Goal: Task Accomplishment & Management: Manage account settings

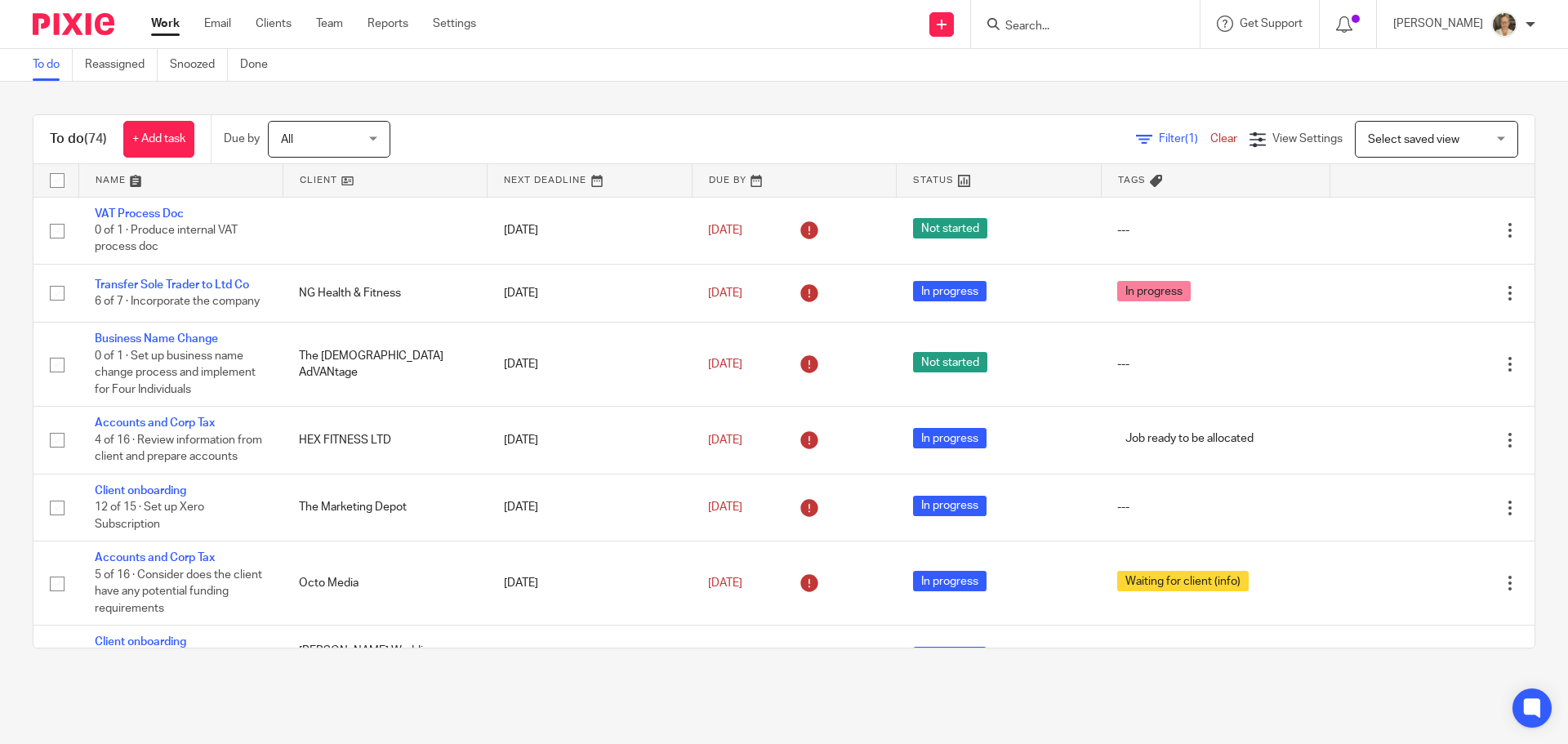
click at [1118, 23] on input "Search" at bounding box center [1077, 26] width 147 height 15
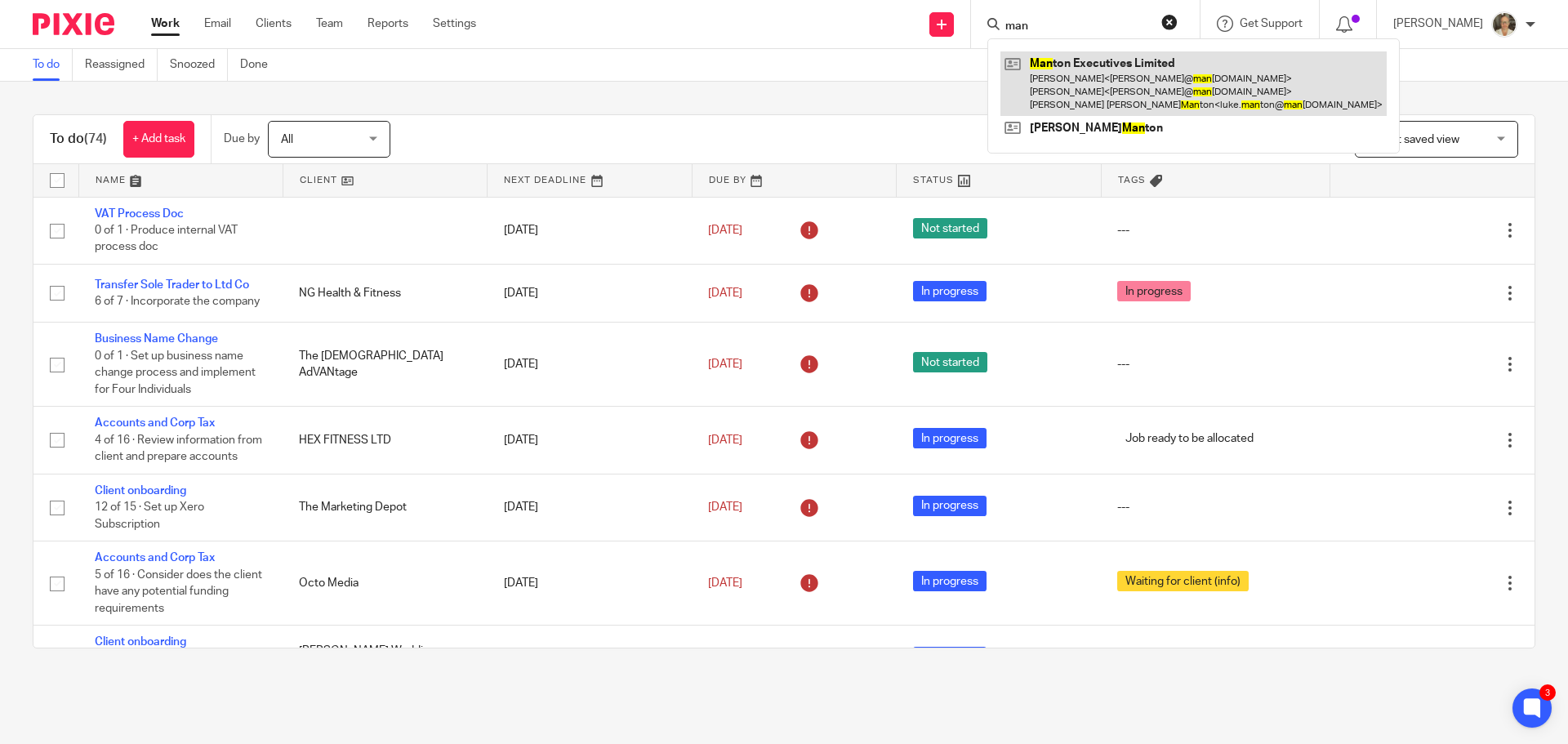
type input "man"
click at [1102, 65] on link at bounding box center [1193, 84] width 386 height 65
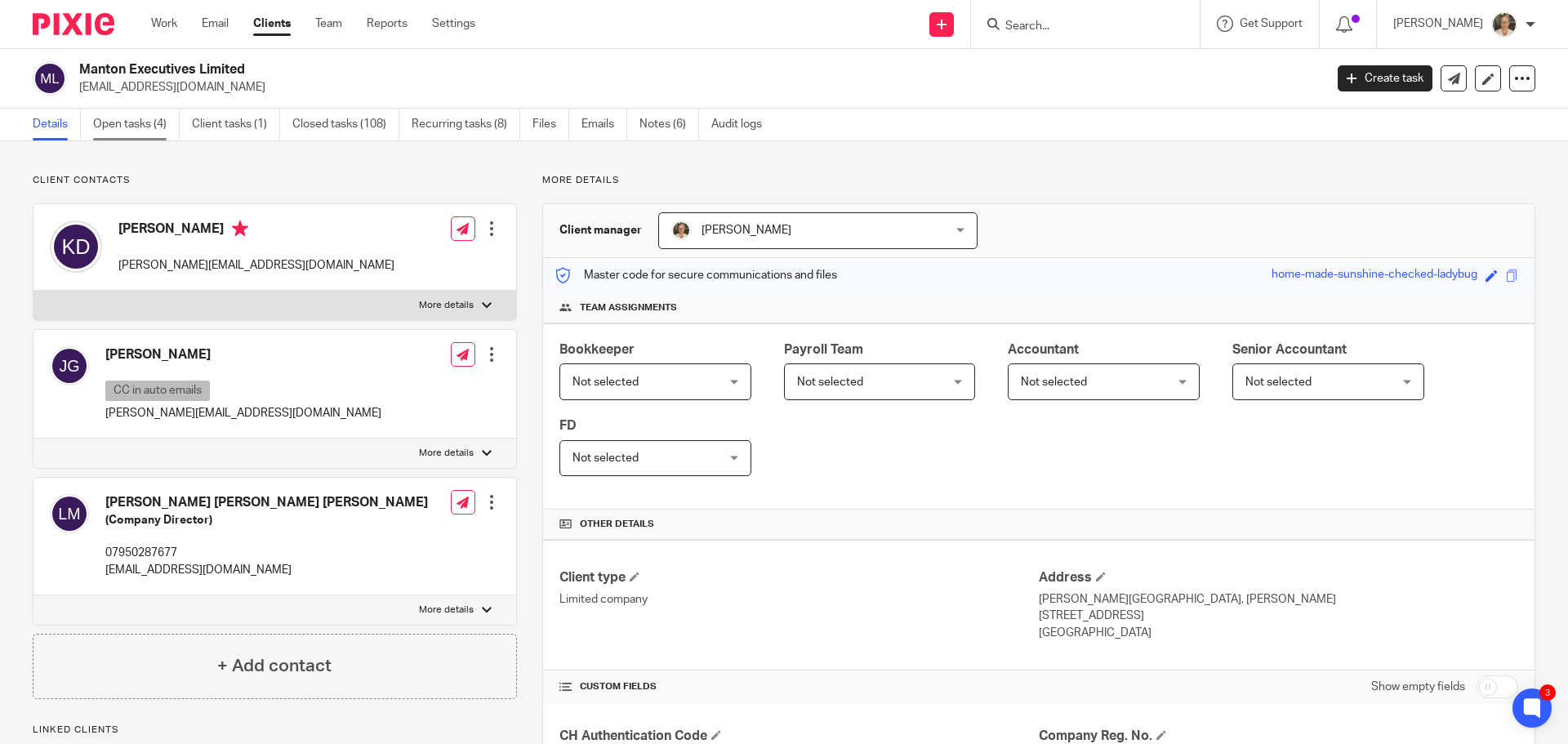
click at [138, 121] on link "Open tasks (4)" at bounding box center [136, 124] width 86 height 31
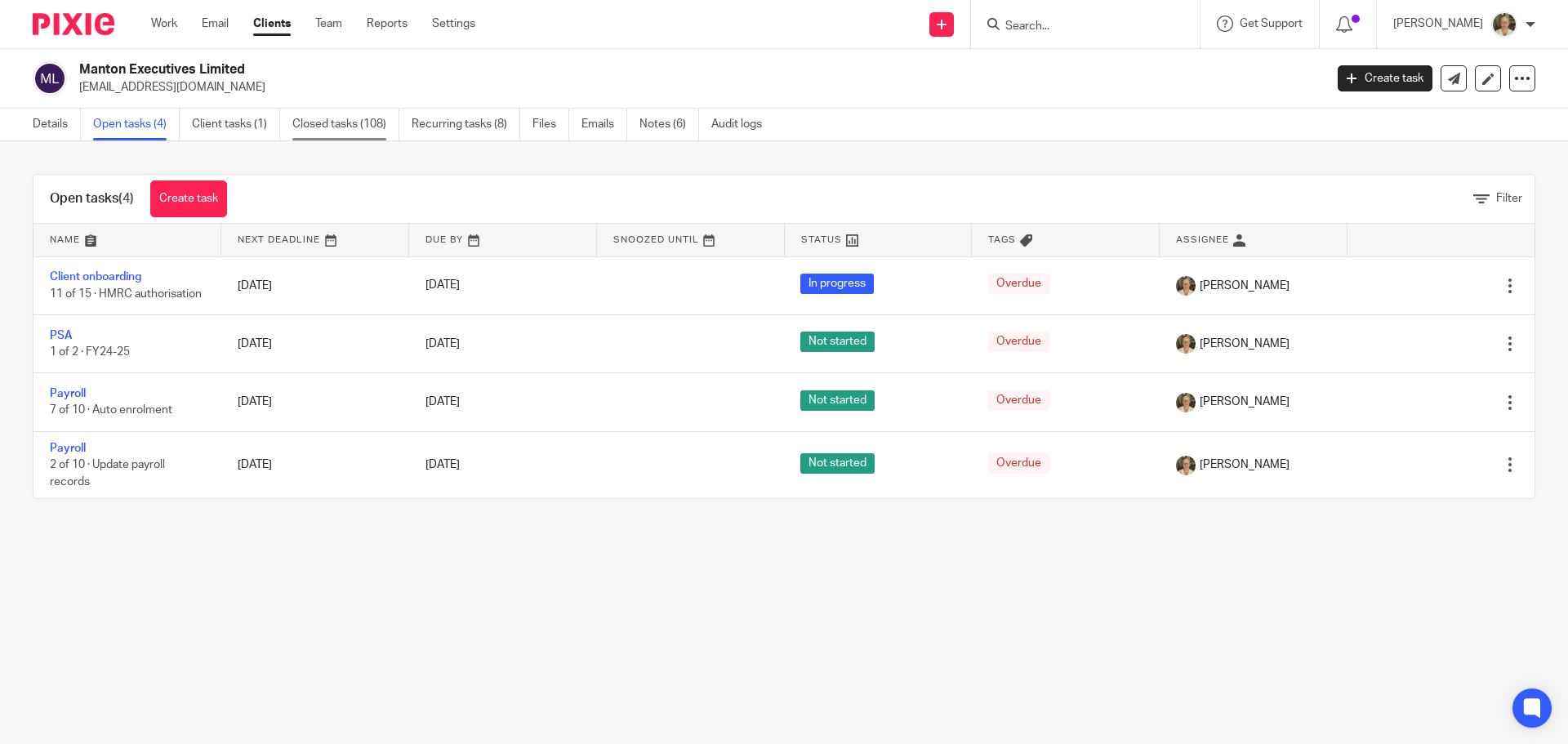
click at [381, 127] on link "Closed tasks (108)" at bounding box center [346, 124] width 107 height 31
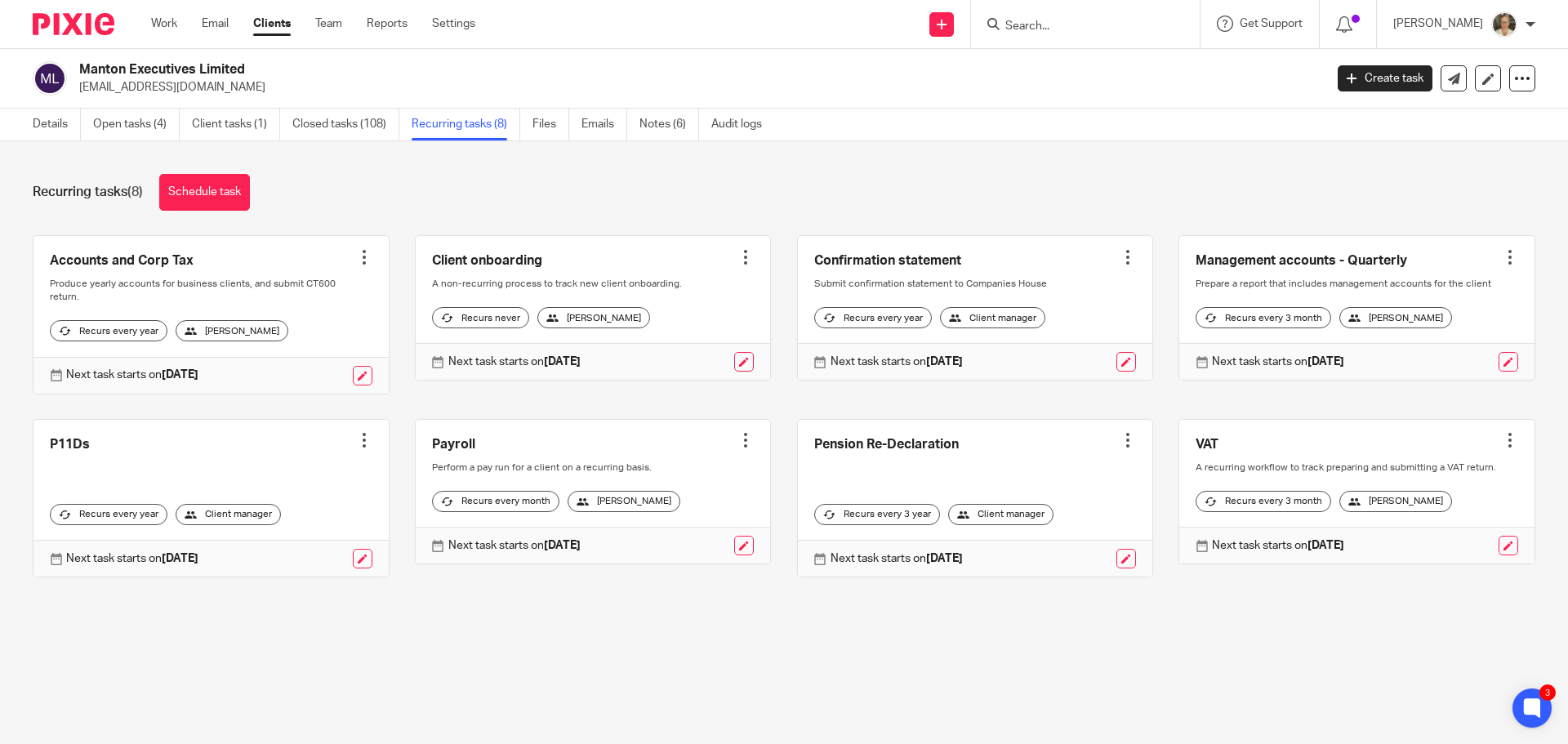
click at [665, 473] on link at bounding box center [593, 493] width 355 height 145
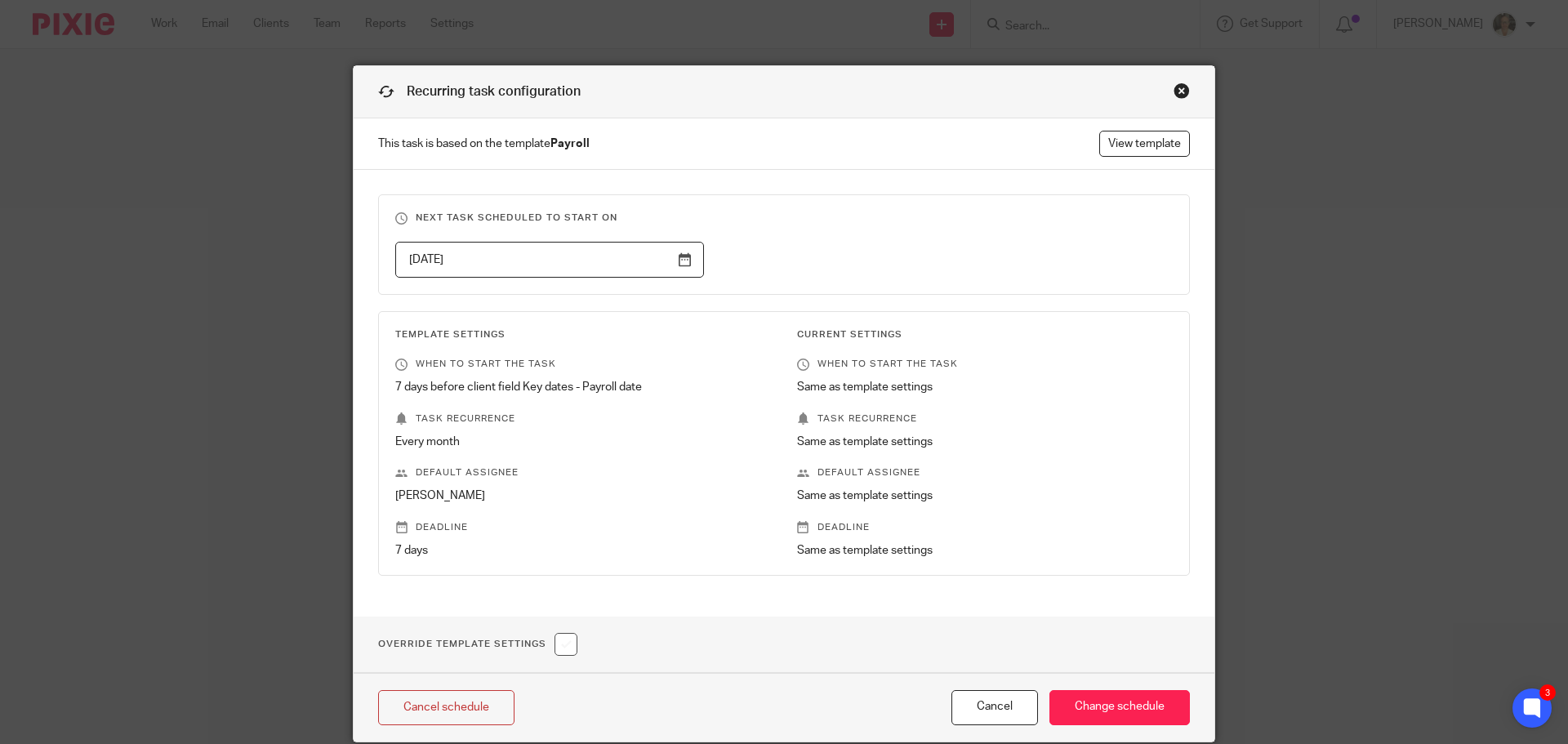
scroll to position [64, 0]
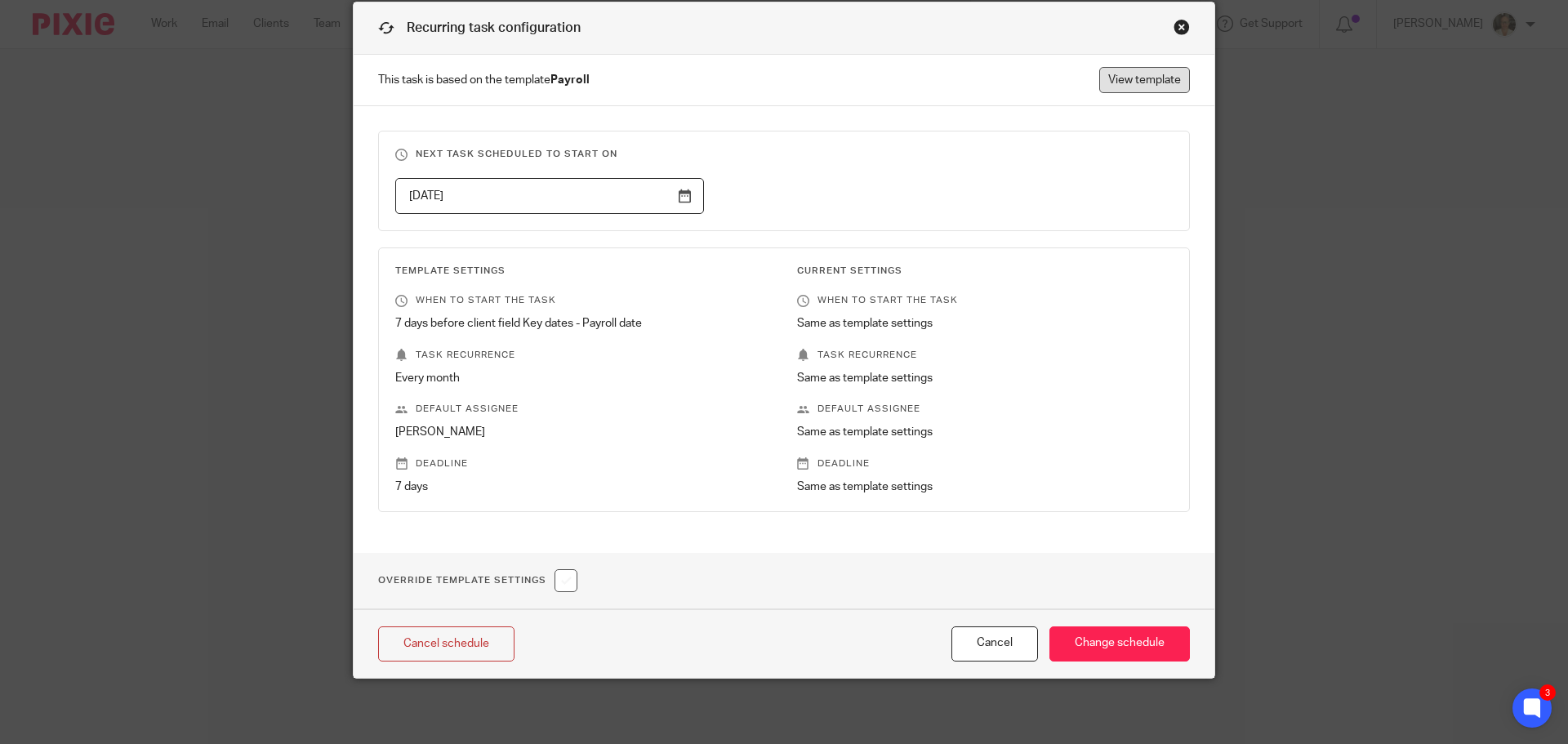
click at [1128, 85] on link "View template" at bounding box center [1145, 80] width 91 height 26
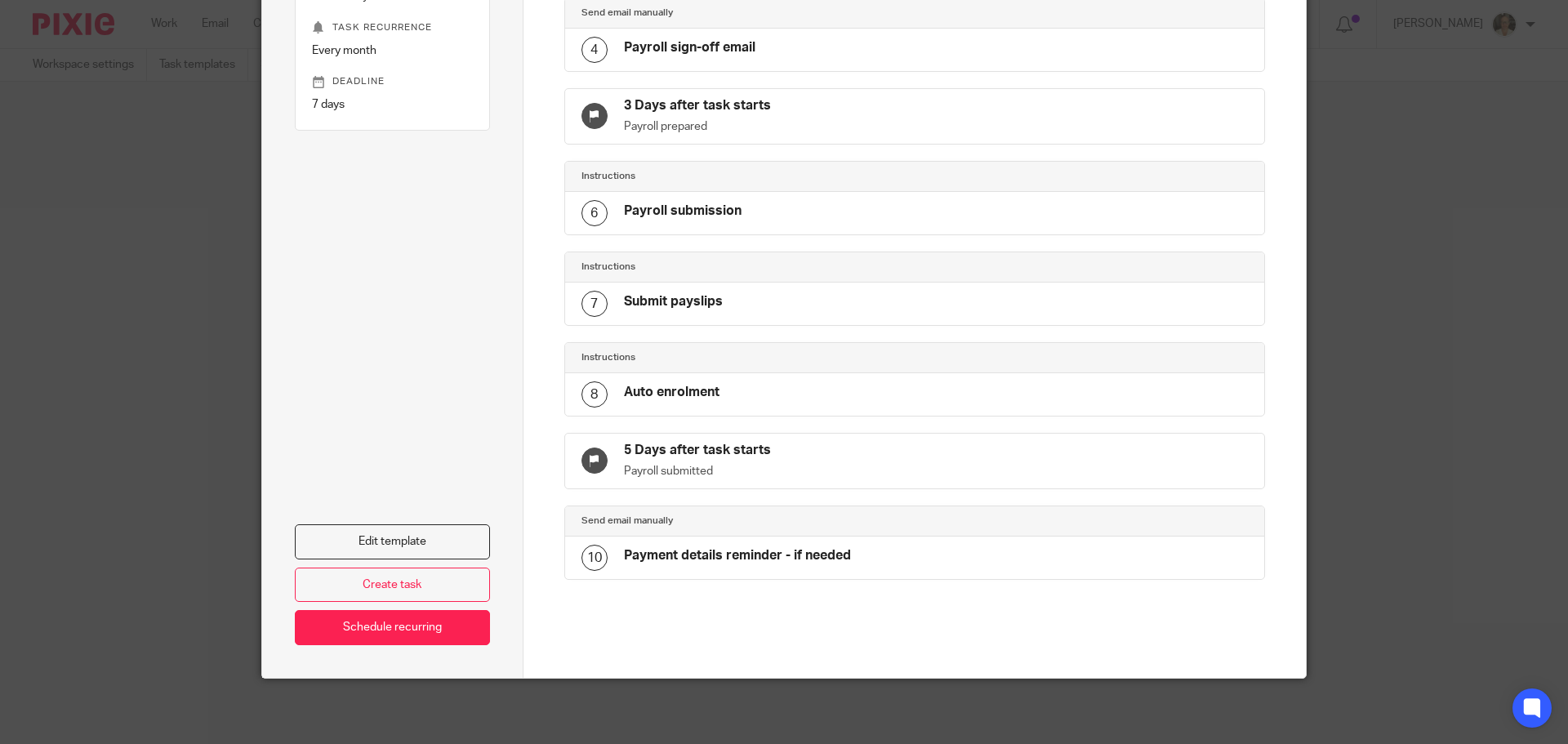
scroll to position [79, 0]
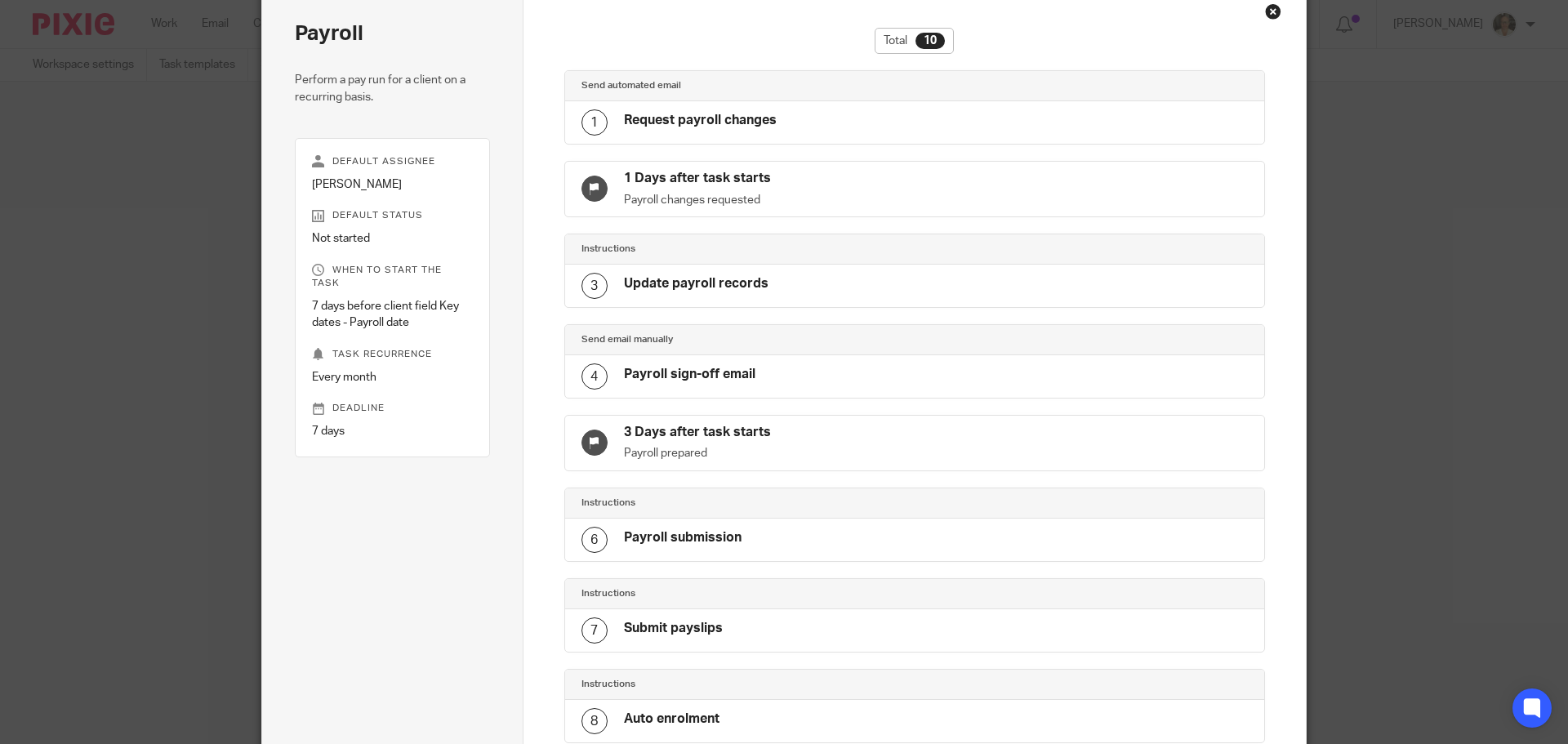
click at [708, 129] on h4 "Request payroll changes" at bounding box center [700, 121] width 153 height 17
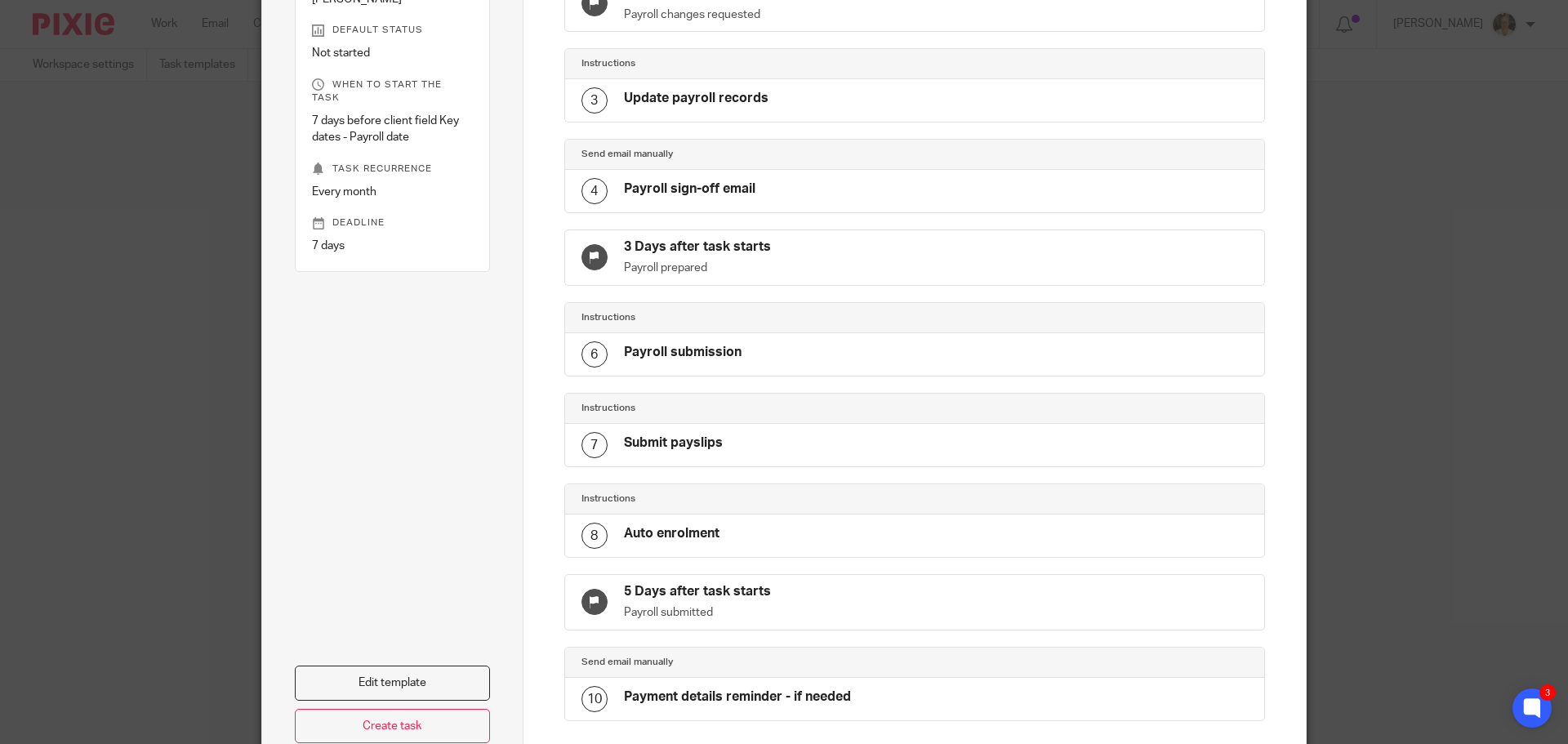
scroll to position [406, 0]
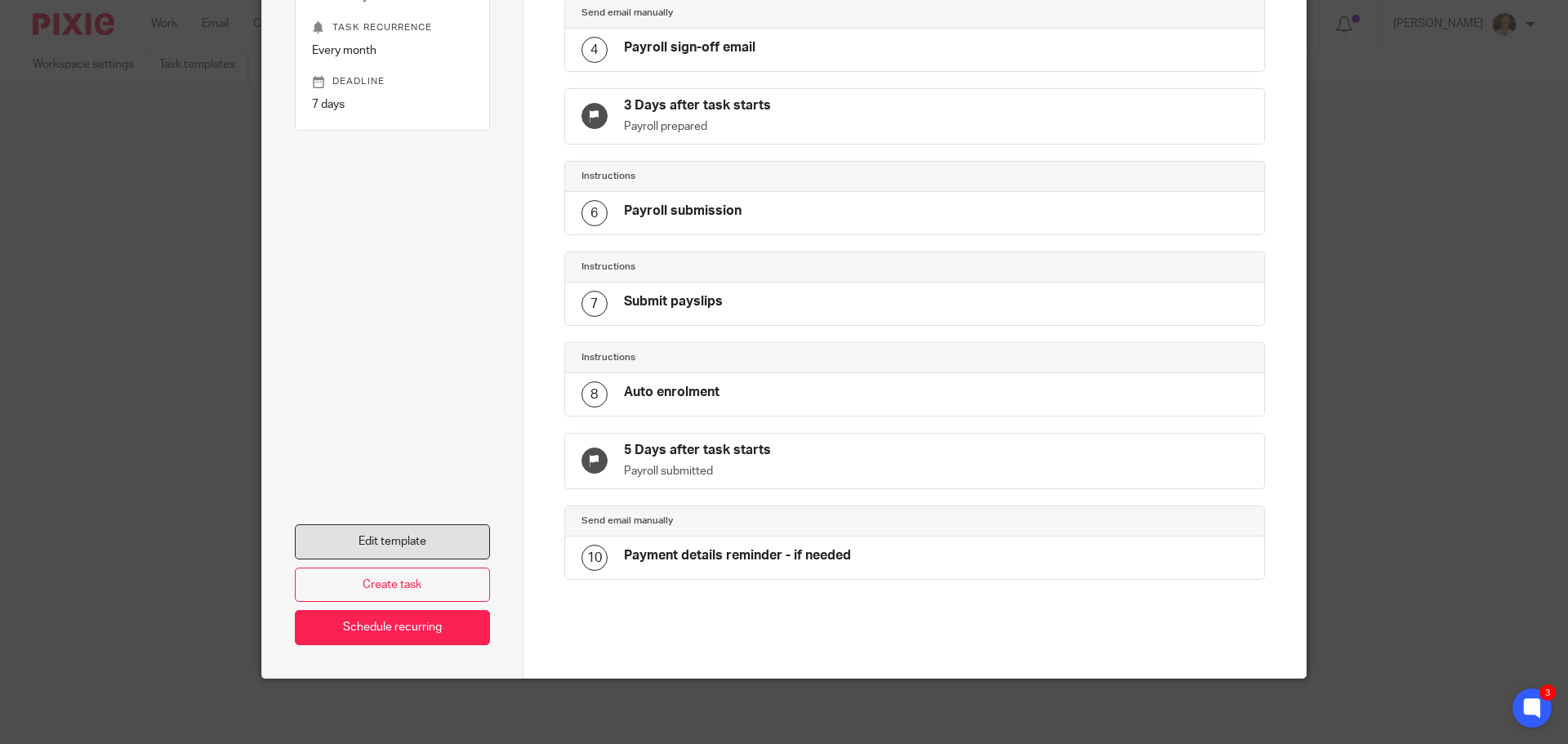
click at [413, 550] on link "Edit template" at bounding box center [393, 542] width 196 height 35
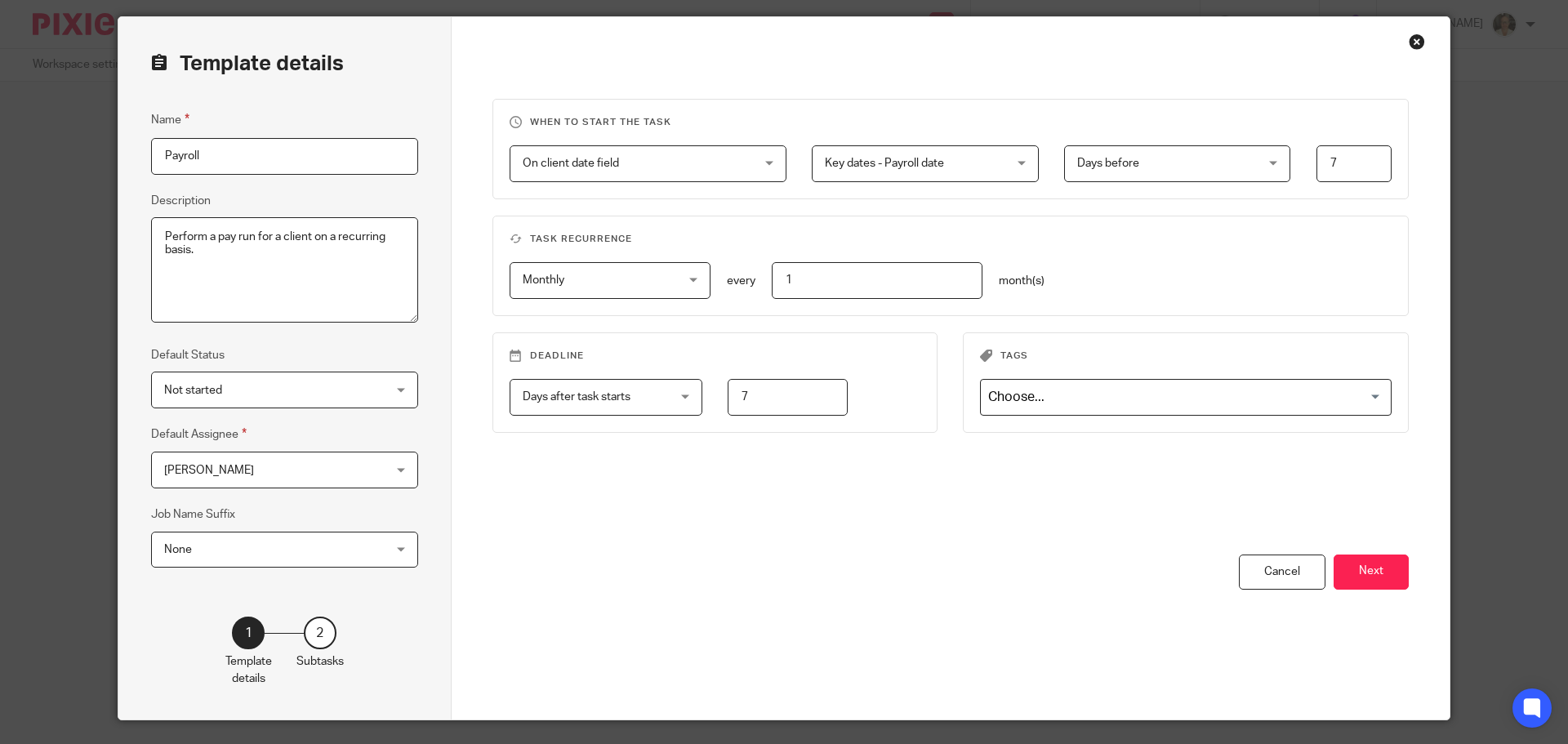
scroll to position [91, 0]
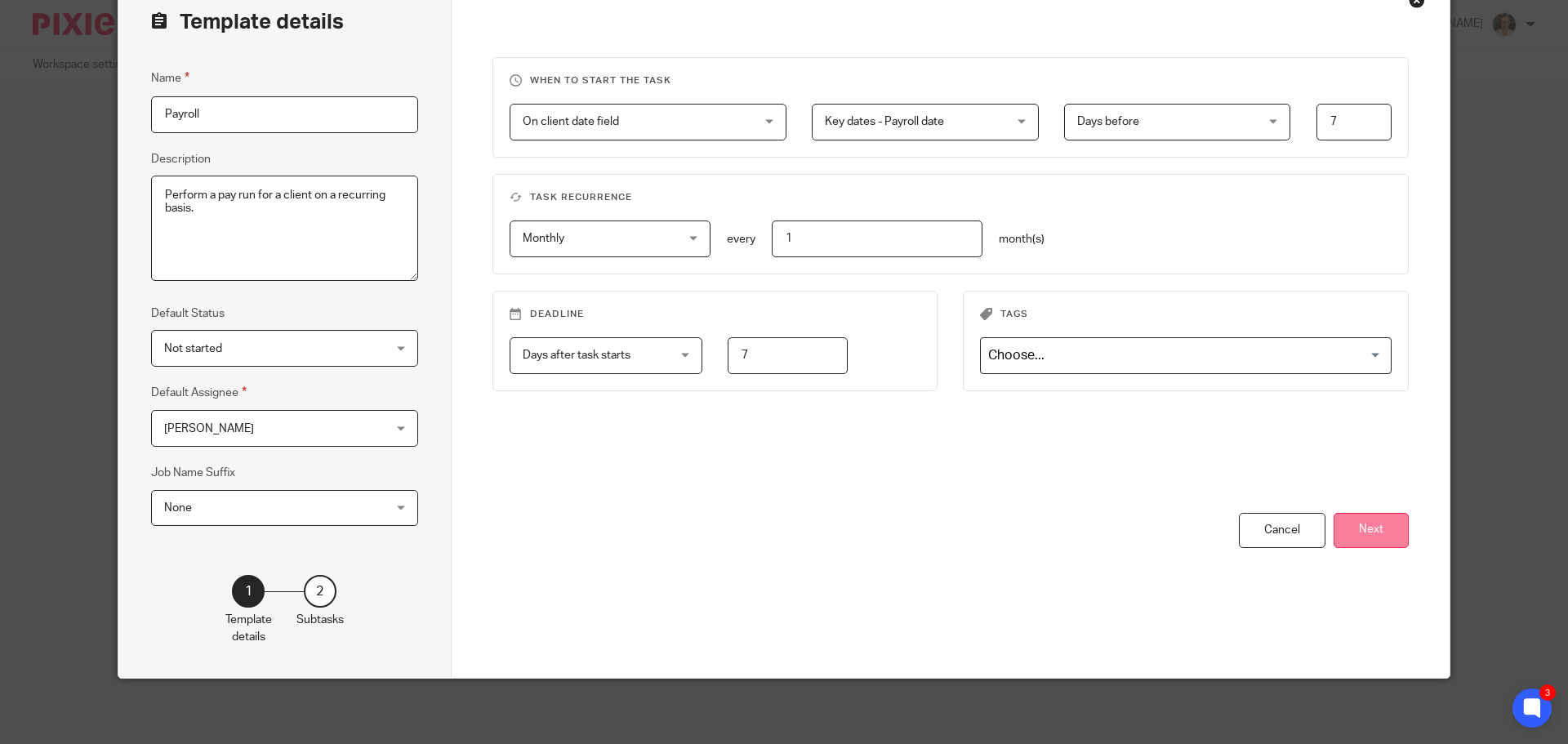
click at [1372, 529] on button "Next" at bounding box center [1371, 530] width 75 height 35
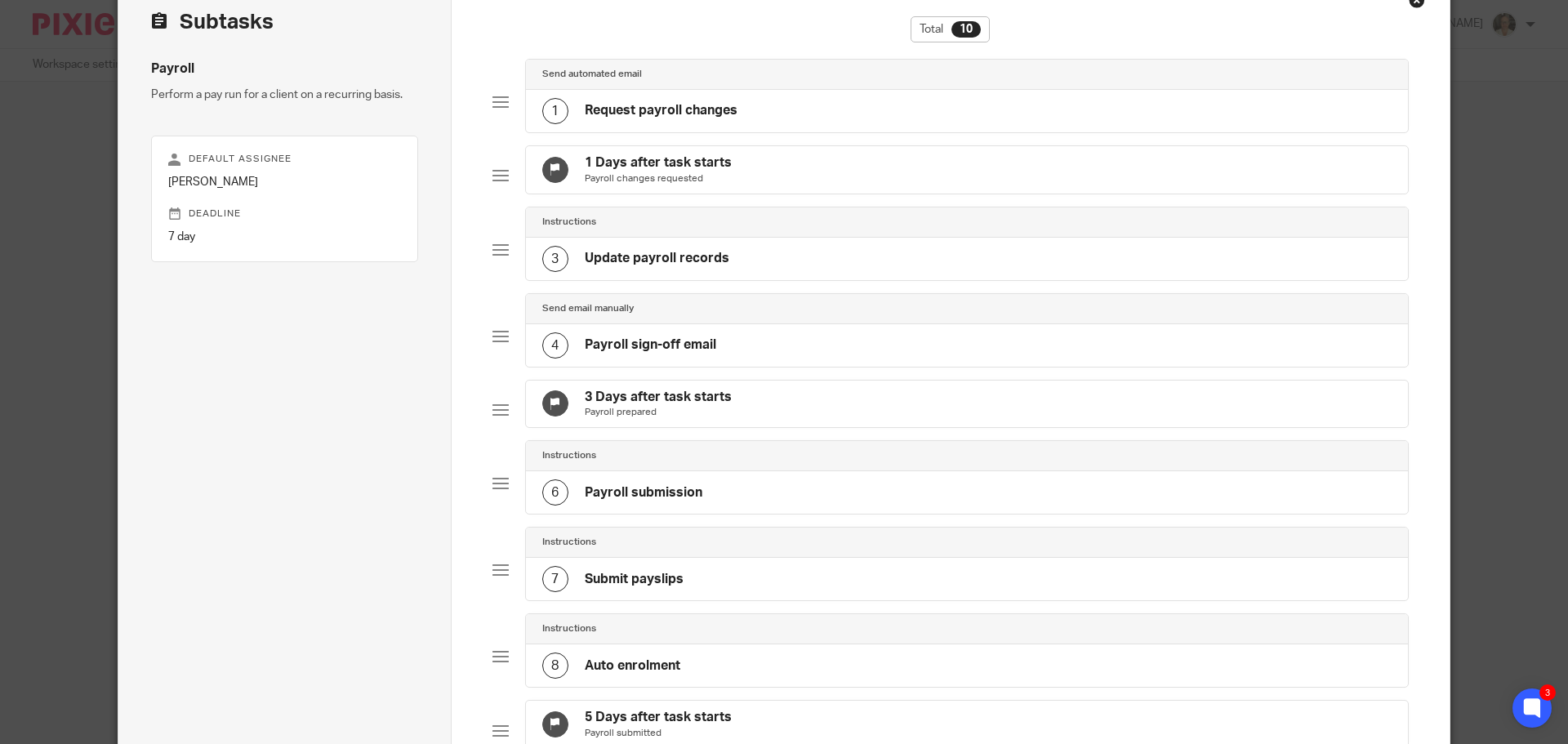
click at [765, 111] on div "1 Request payroll changes" at bounding box center [966, 111] width 883 height 43
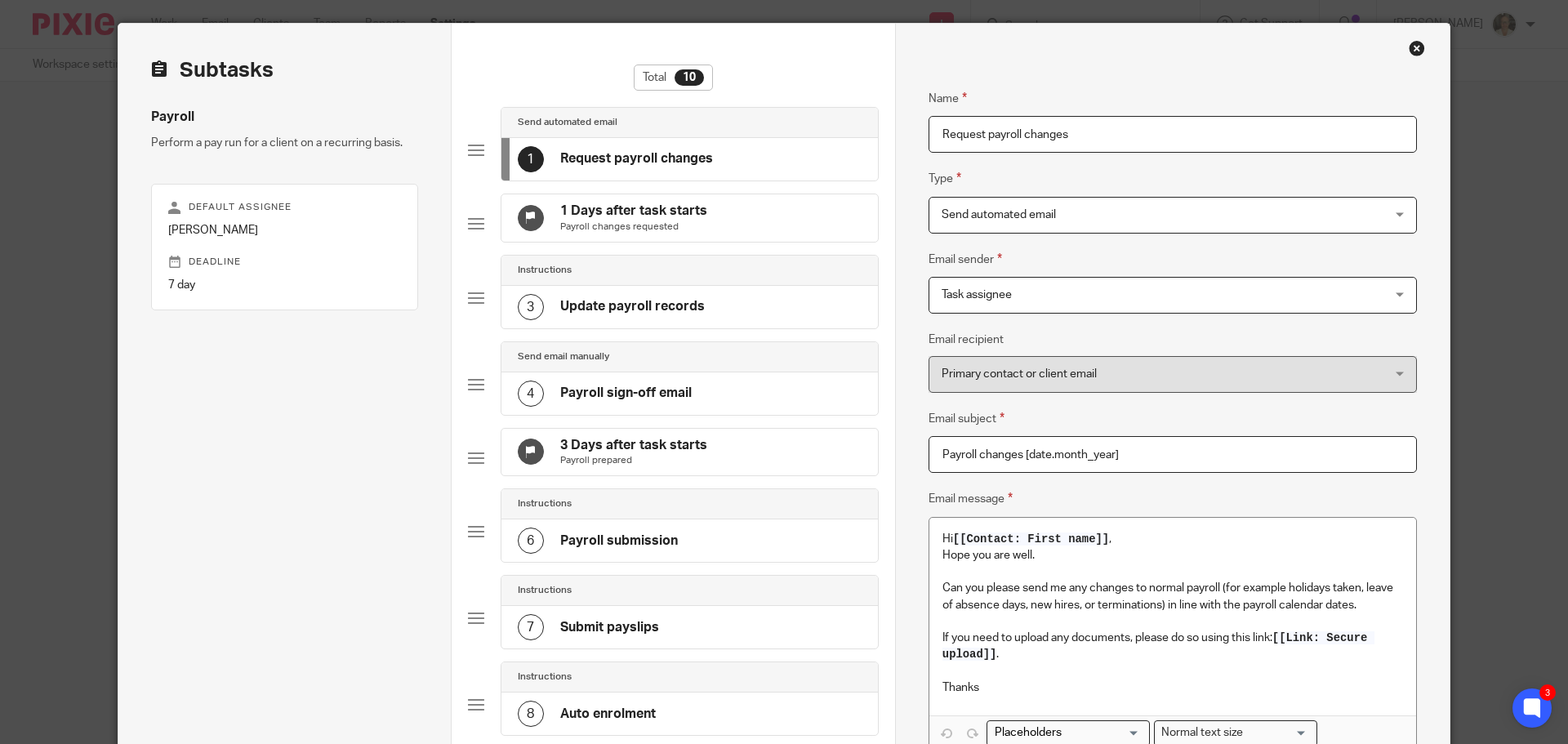
scroll to position [0, 0]
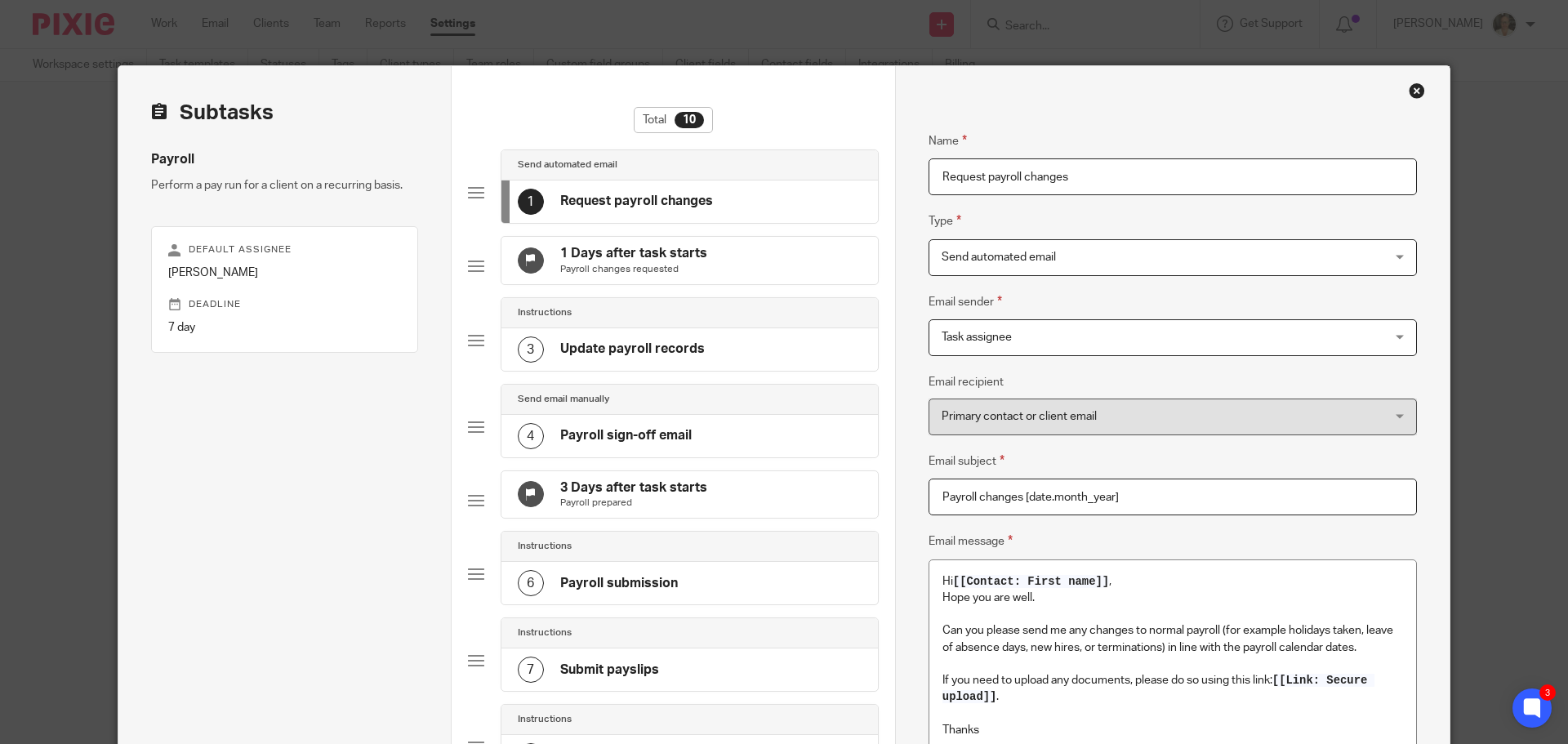
click at [1409, 84] on div "Close this dialog window" at bounding box center [1417, 90] width 17 height 17
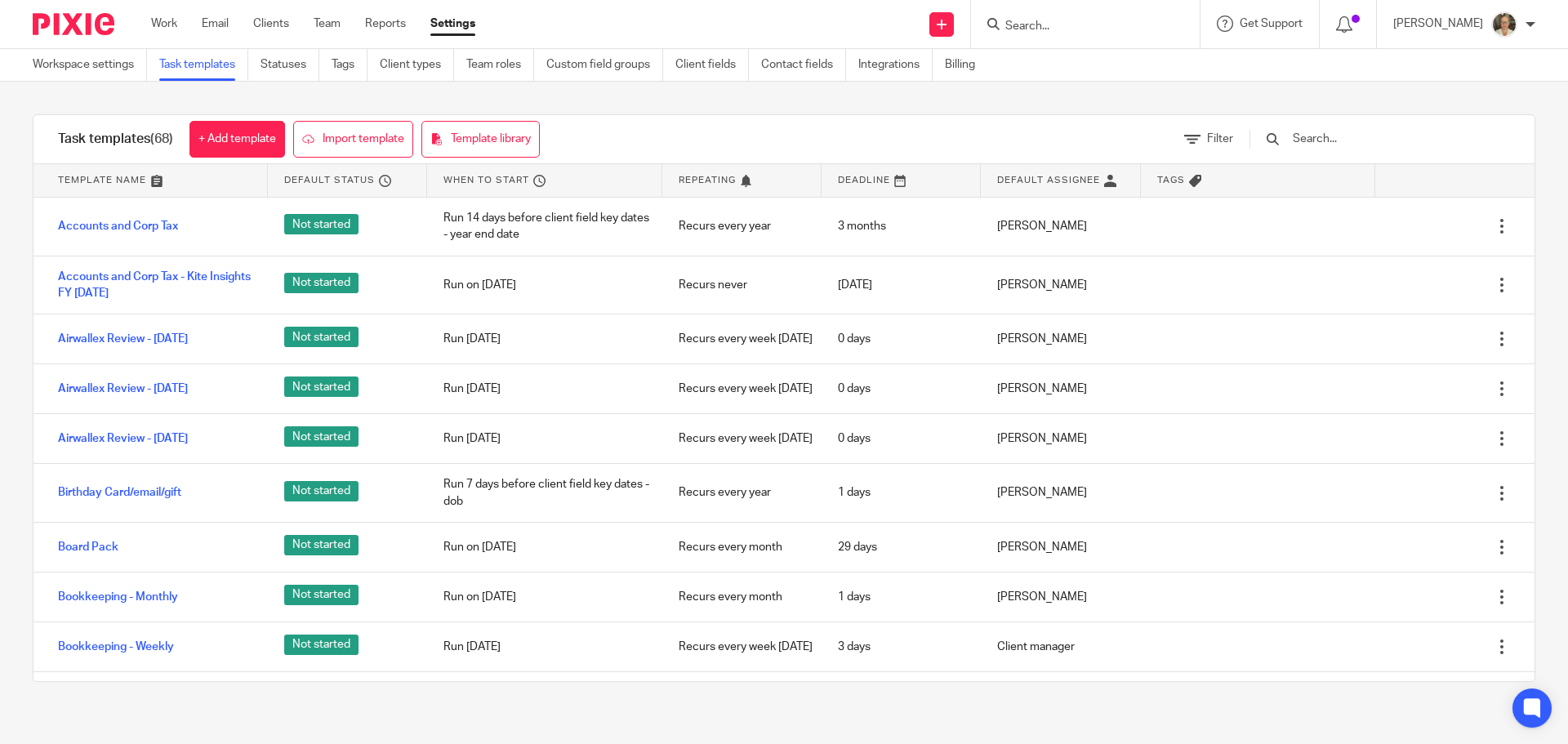
click at [1081, 27] on input "Search" at bounding box center [1077, 26] width 147 height 15
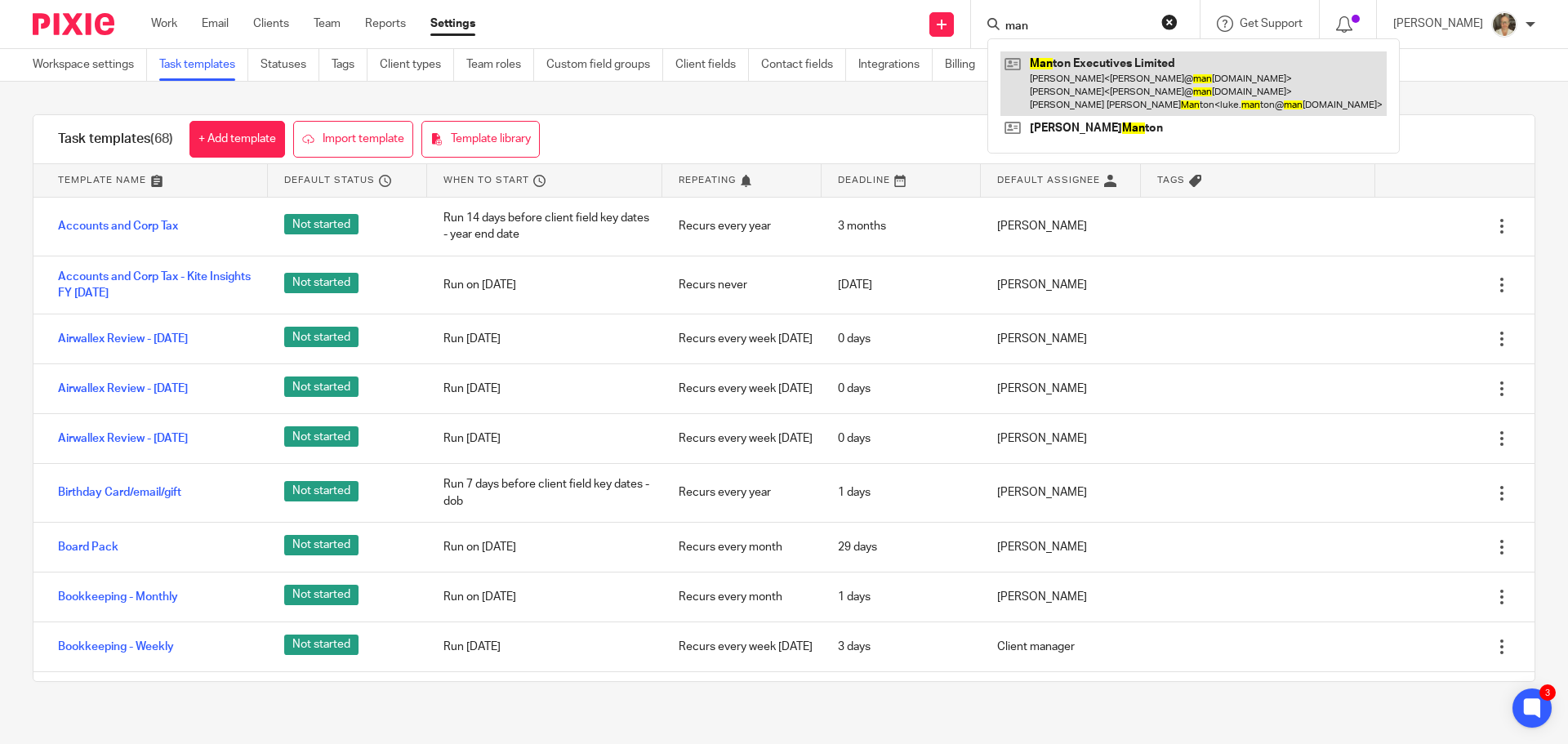
type input "man"
click at [1107, 54] on link at bounding box center [1193, 84] width 386 height 65
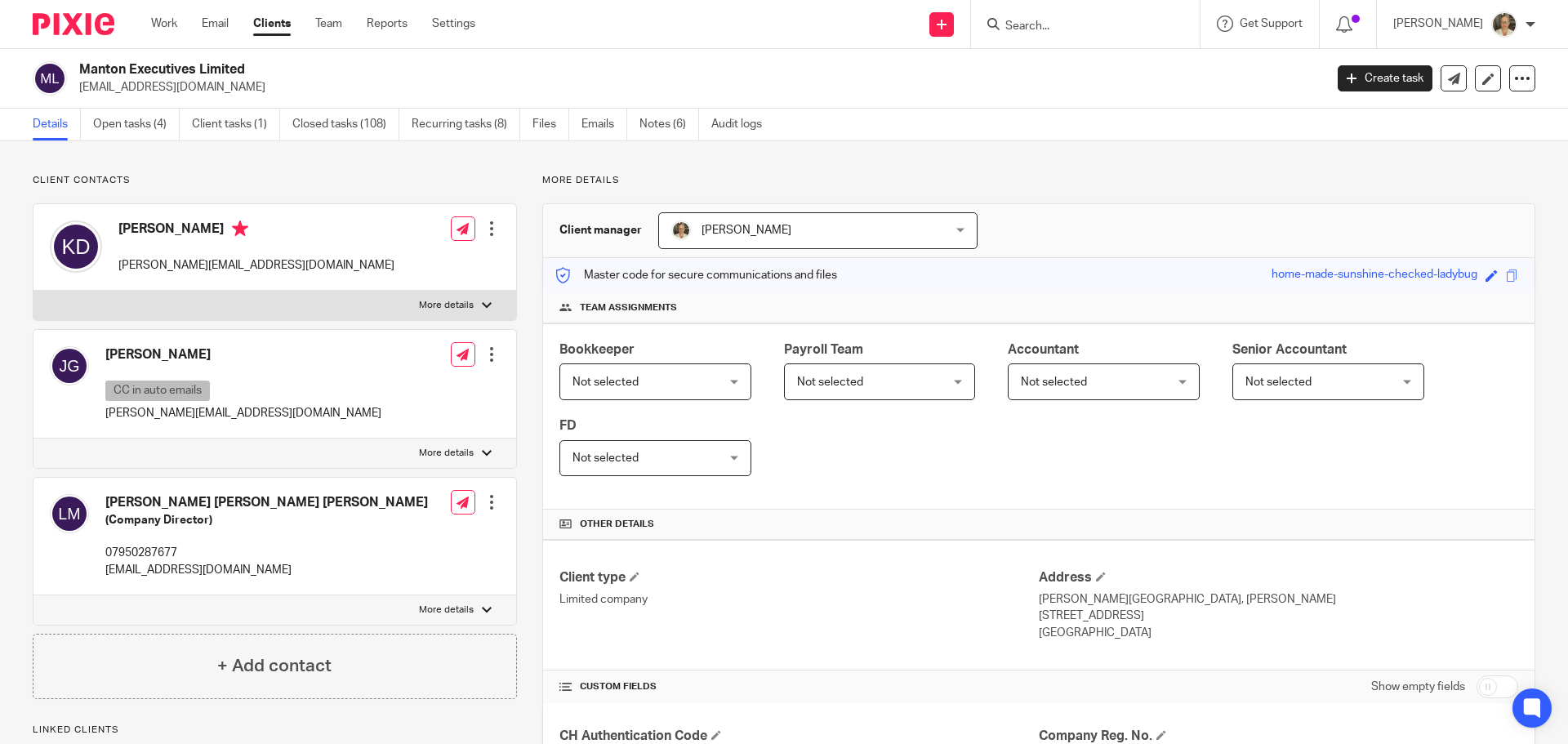
click at [474, 451] on label "More details" at bounding box center [274, 453] width 483 height 30
click at [33, 438] on input "More details" at bounding box center [32, 437] width 1 height 1
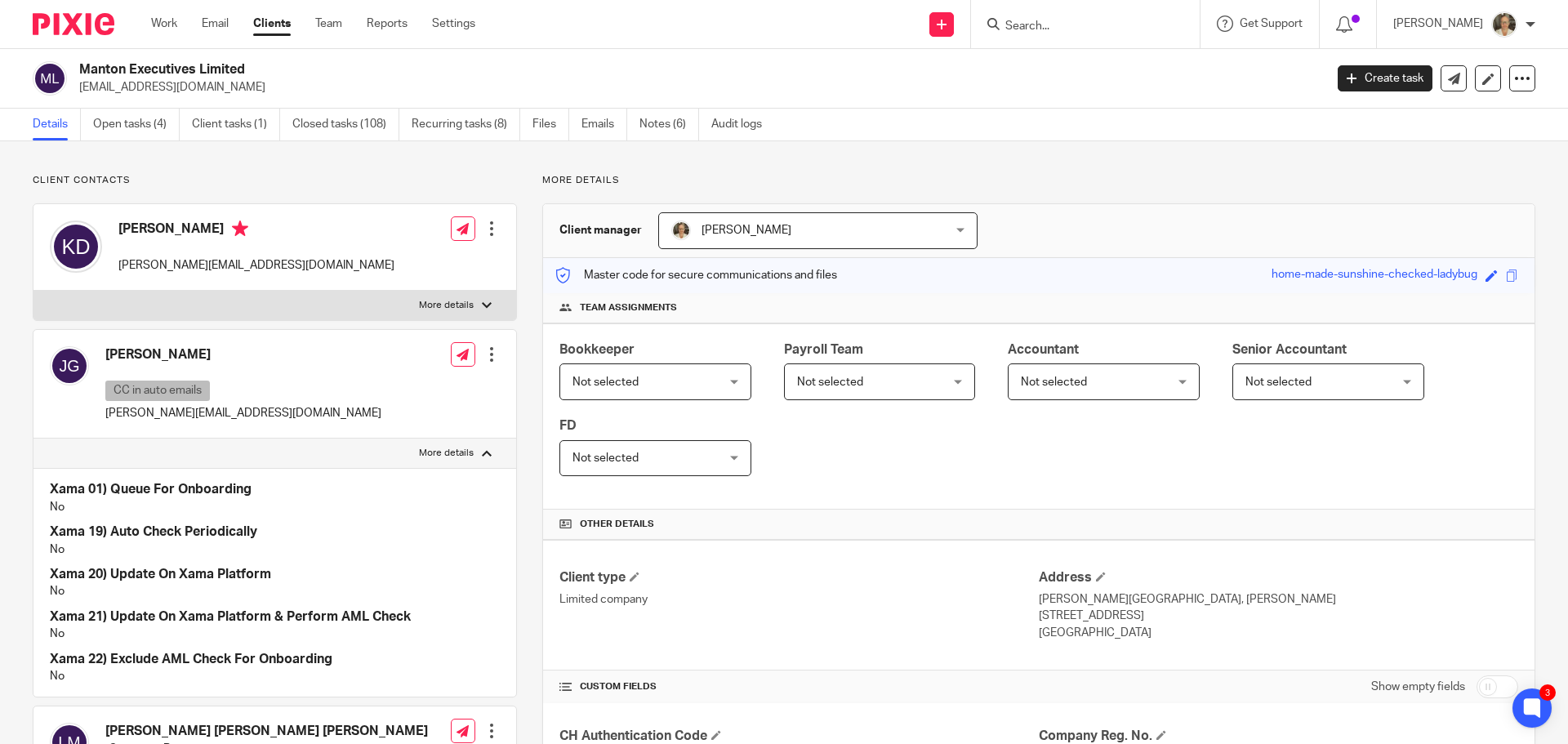
click at [474, 451] on label "More details" at bounding box center [274, 453] width 483 height 30
click at [33, 438] on input "More details" at bounding box center [32, 437] width 1 height 1
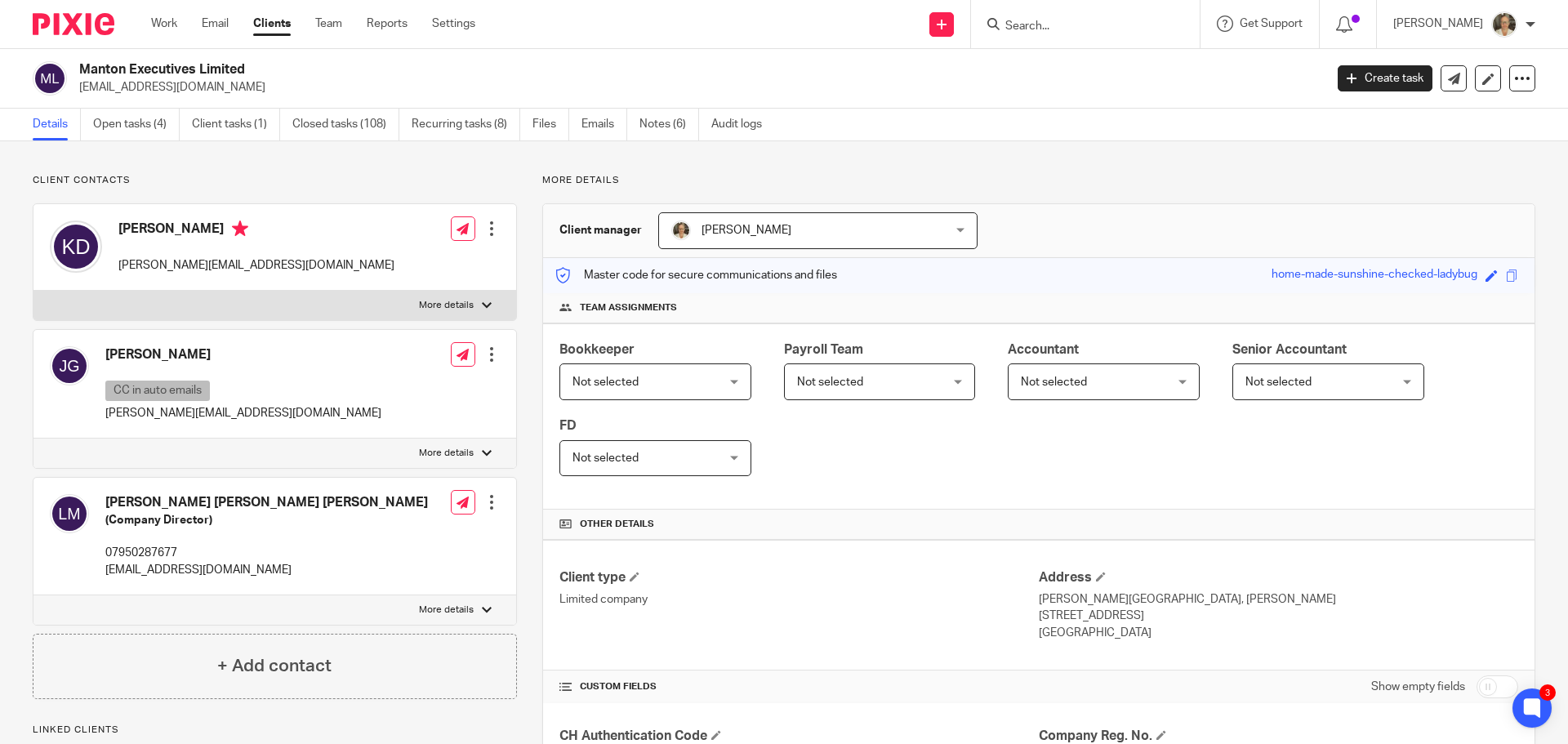
click at [474, 451] on label "More details" at bounding box center [274, 453] width 483 height 30
click at [33, 438] on input "More details" at bounding box center [32, 437] width 1 height 1
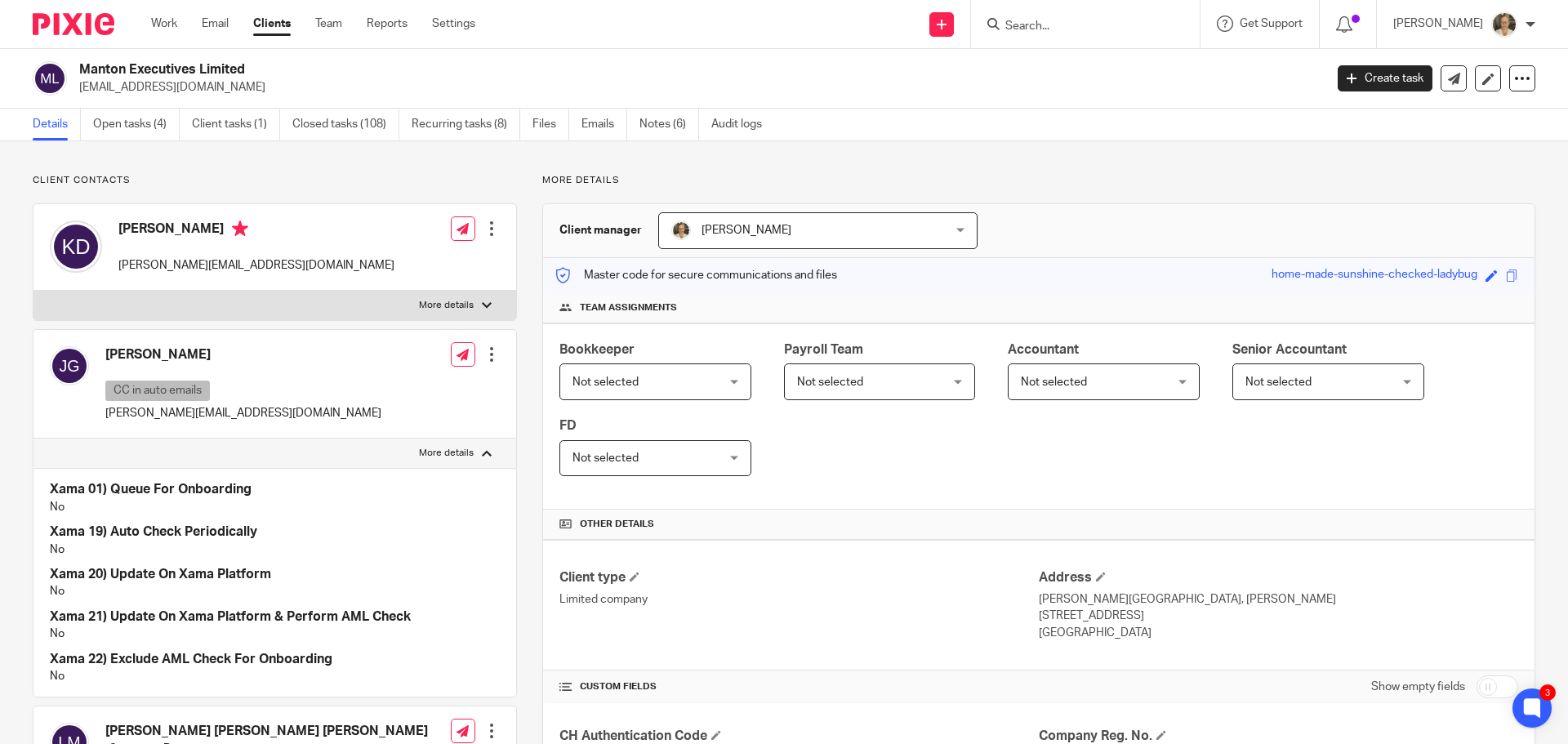
click at [474, 451] on label "More details" at bounding box center [274, 453] width 483 height 30
click at [33, 438] on input "More details" at bounding box center [32, 437] width 1 height 1
checkbox input "false"
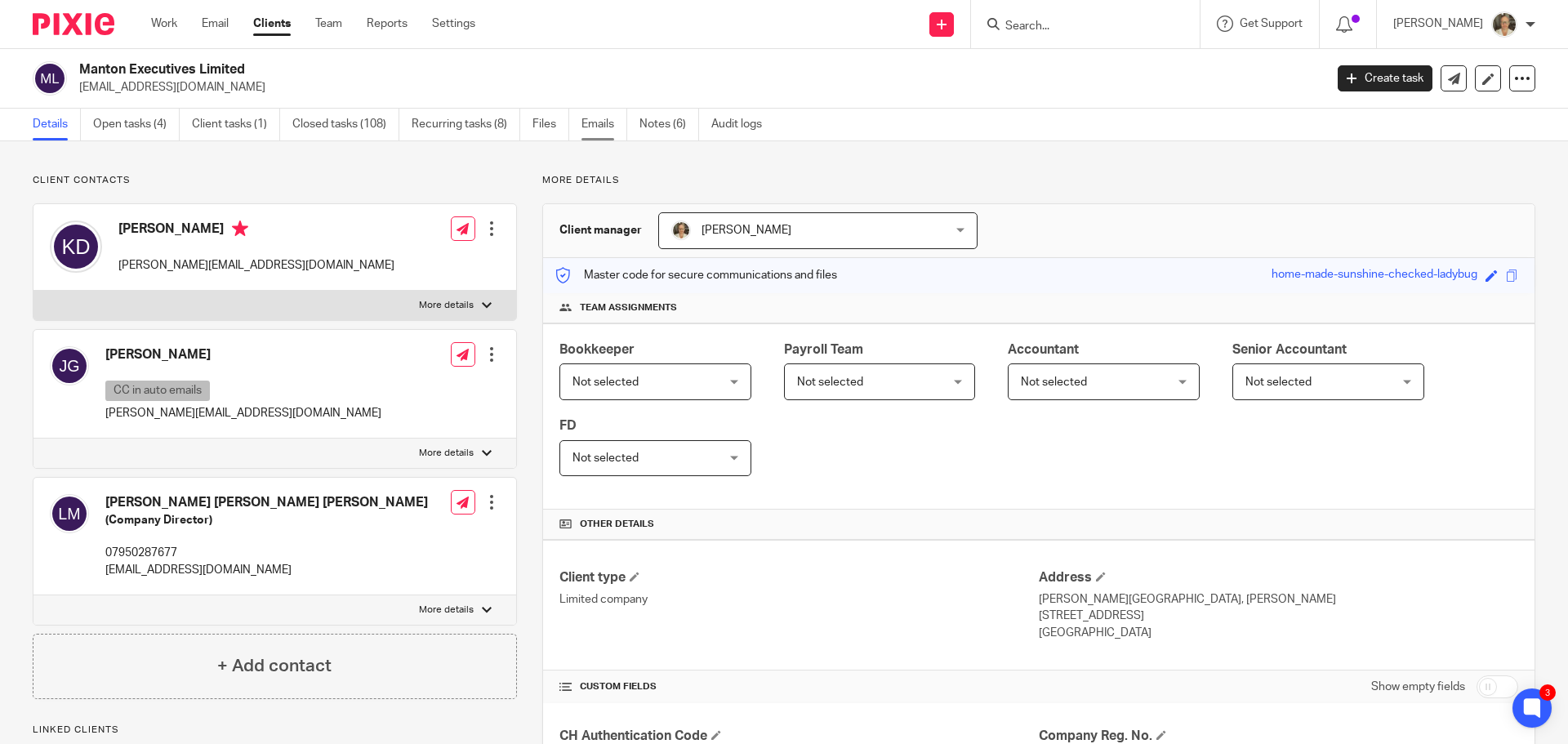
click at [595, 121] on link "Emails" at bounding box center [604, 124] width 45 height 31
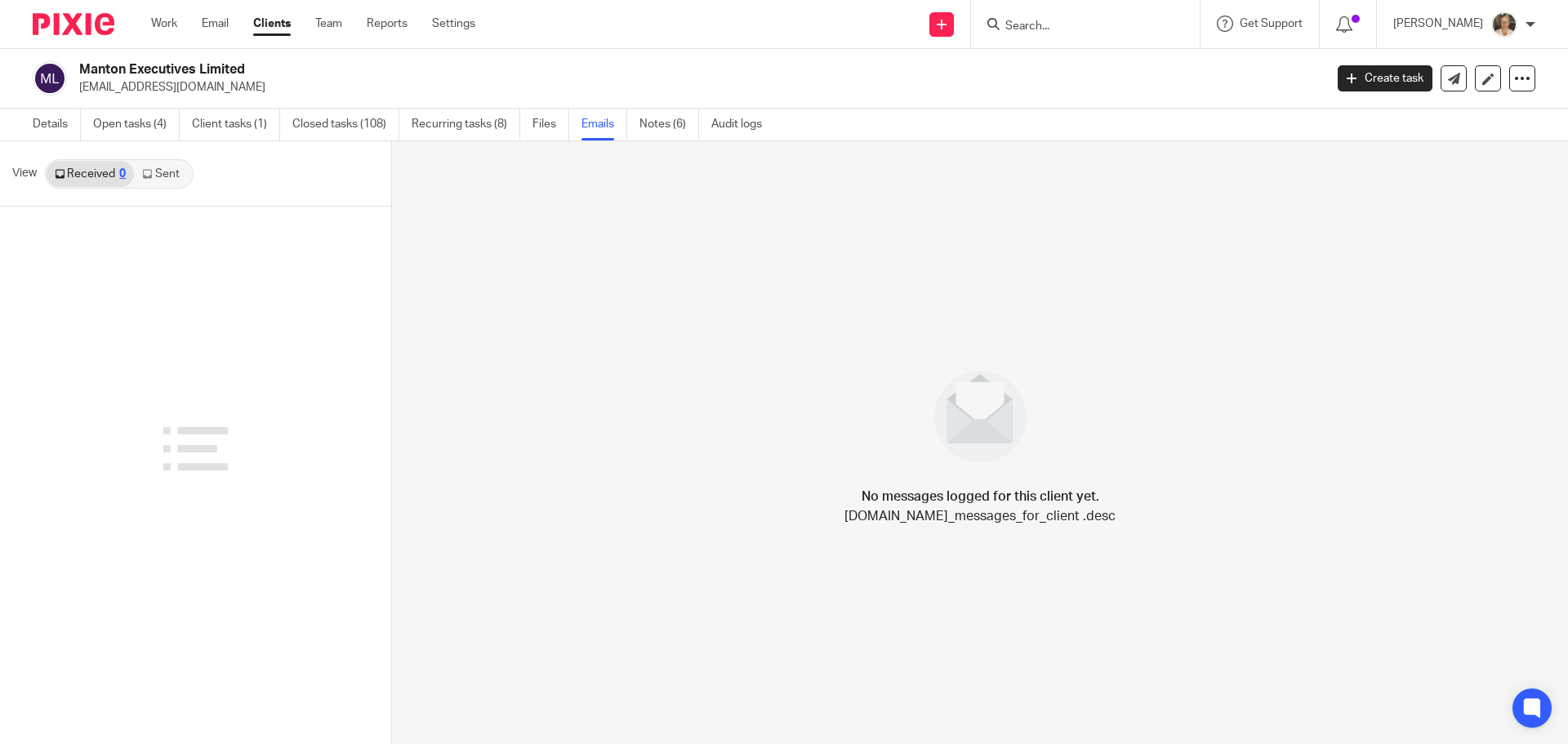
click at [153, 174] on link "Sent" at bounding box center [162, 174] width 57 height 26
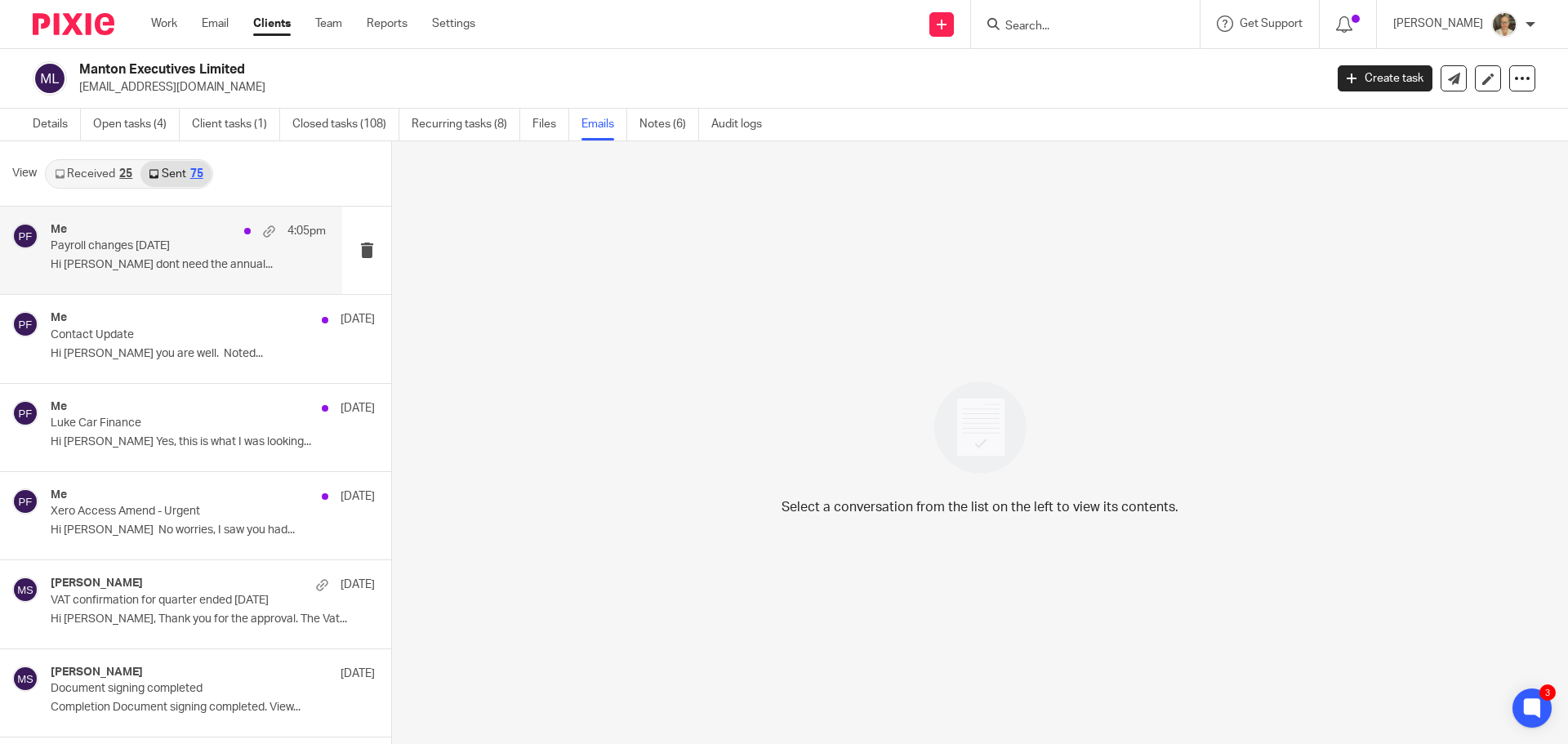
click at [113, 247] on p "Payroll changes [DATE]" at bounding box center [161, 246] width 221 height 14
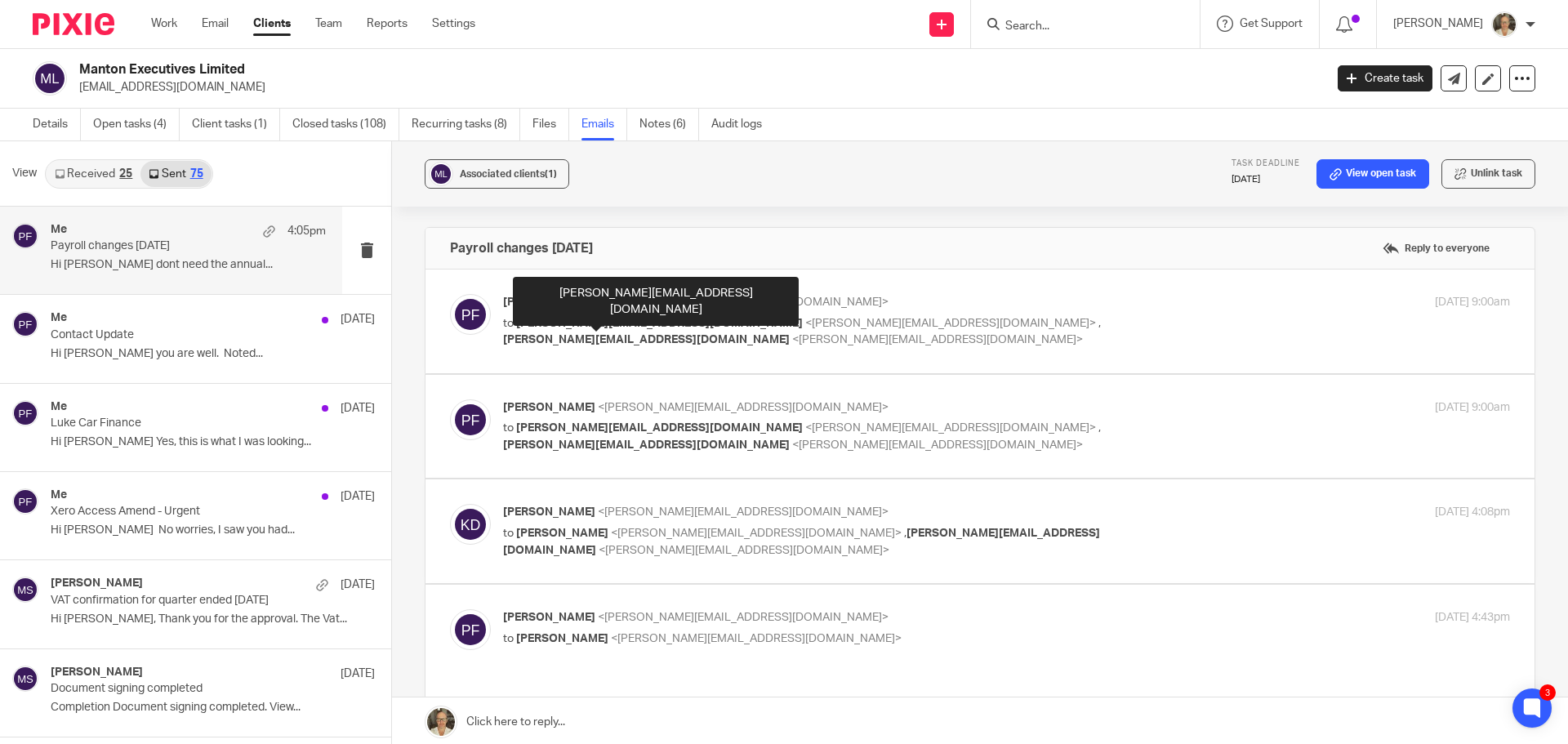
click at [657, 321] on span "[PERSON_NAME][EMAIL_ADDRESS][DOMAIN_NAME]" at bounding box center [659, 323] width 286 height 11
checkbox input "true"
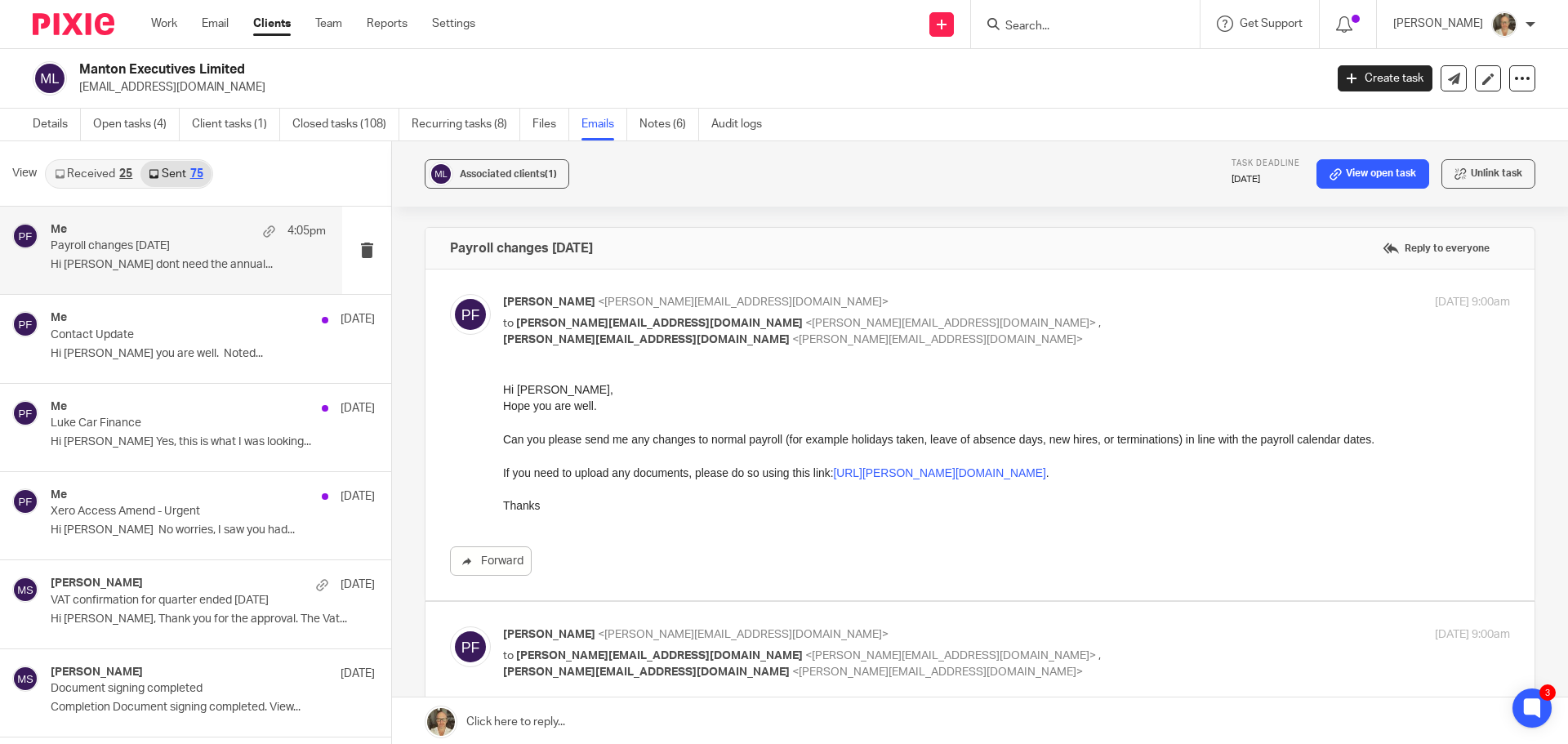
scroll to position [245, 0]
